Goal: Communication & Community: Answer question/provide support

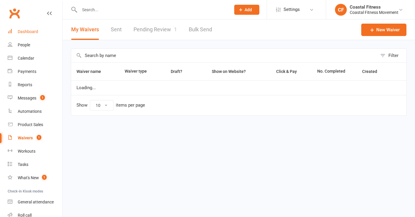
select select "25"
click at [144, 33] on link "Pending Review 1" at bounding box center [155, 29] width 43 height 20
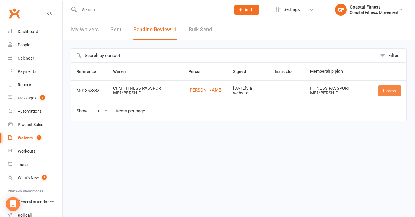
click at [391, 90] on link "Review" at bounding box center [389, 90] width 23 height 11
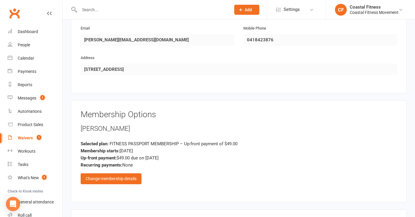
scroll to position [553, 0]
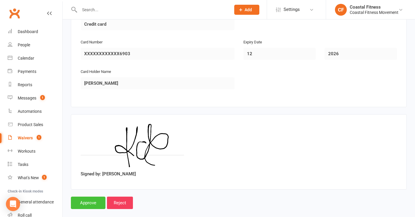
click at [90, 197] on input "Approve" at bounding box center [88, 203] width 35 height 12
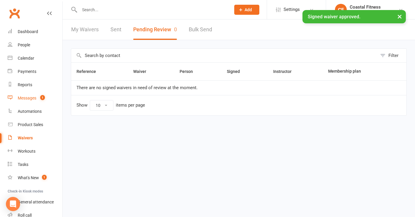
click at [25, 97] on div "Messages" at bounding box center [27, 98] width 19 height 5
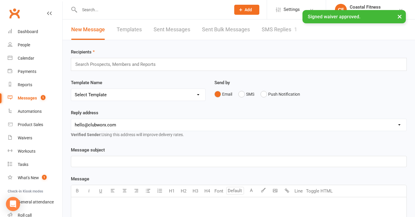
click at [263, 35] on link "SMS Replies 1" at bounding box center [279, 29] width 35 height 20
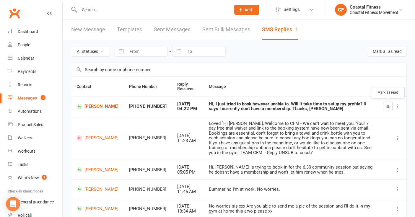
click at [389, 106] on icon "button" at bounding box center [388, 106] width 4 height 4
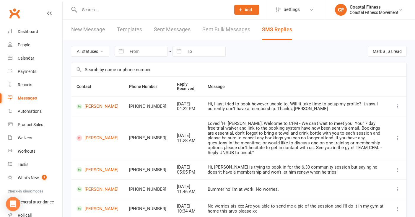
click at [91, 107] on link "[PERSON_NAME]" at bounding box center [98, 107] width 42 height 6
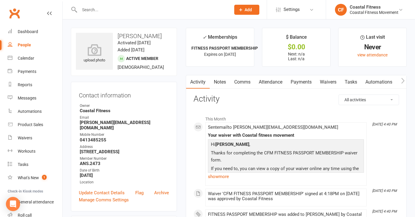
click at [245, 82] on link "Comms" at bounding box center [242, 82] width 25 height 14
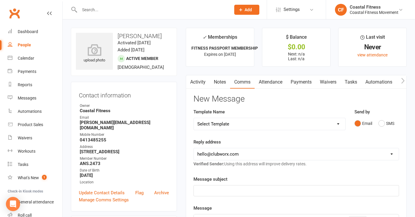
click at [270, 123] on select "Select Template [Email] CFM 7 day trial [SMS] Failure to scan FP [Email] It's t…" at bounding box center [270, 124] width 152 height 12
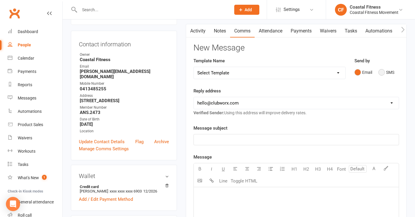
scroll to position [51, 0]
click at [382, 72] on button "SMS" at bounding box center [386, 72] width 16 height 11
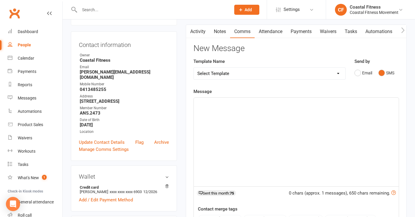
click at [214, 134] on div "﻿" at bounding box center [296, 142] width 205 height 89
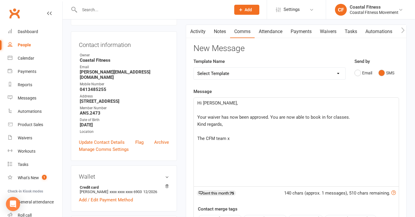
click at [212, 108] on p "﻿" at bounding box center [296, 110] width 198 height 7
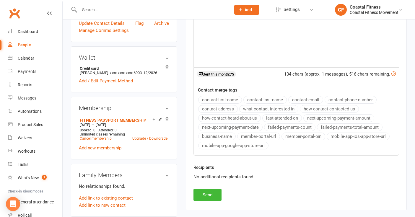
scroll to position [181, 0]
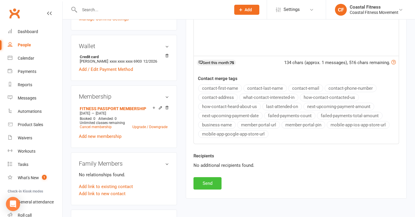
click at [207, 186] on button "Send" at bounding box center [207, 183] width 28 height 12
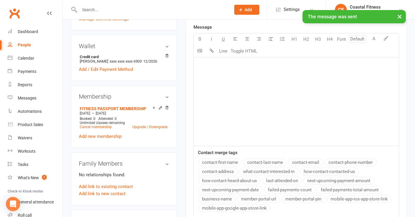
click at [89, 10] on div "× The message was sent" at bounding box center [203, 10] width 407 height 0
click at [91, 7] on input "text" at bounding box center [152, 10] width 149 height 8
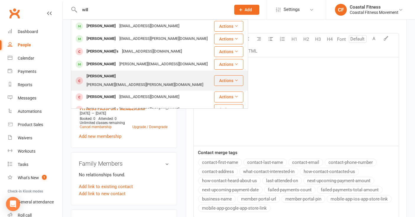
type input "will"
click at [100, 79] on div "[PERSON_NAME]" at bounding box center [101, 76] width 33 height 9
